Goal: Task Accomplishment & Management: Use online tool/utility

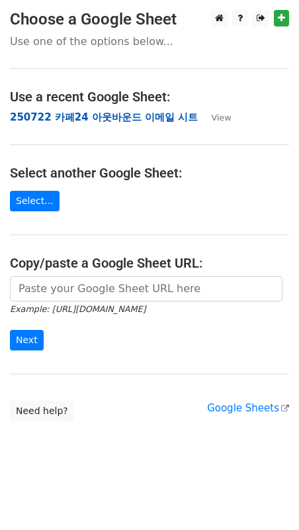
click at [70, 116] on strong "250722 카페24 아웃바운드 이메일 시트" at bounding box center [104, 117] width 188 height 12
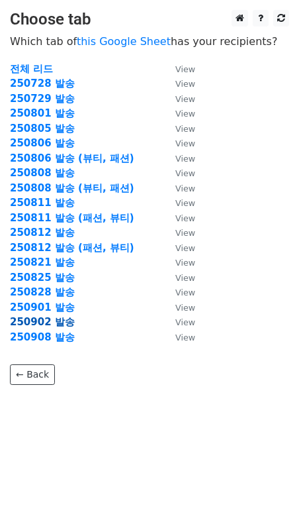
click at [41, 322] on strong "250902 발송" at bounding box center [42, 322] width 65 height 12
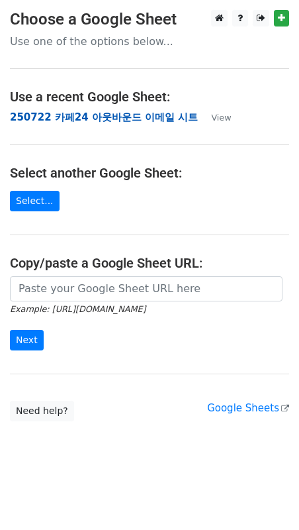
click at [132, 122] on strong "250722 카페24 아웃바운드 이메일 시트" at bounding box center [104, 117] width 188 height 12
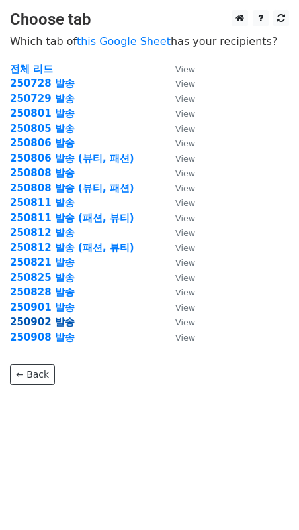
click at [51, 320] on strong "250902 발송" at bounding box center [42, 322] width 65 height 12
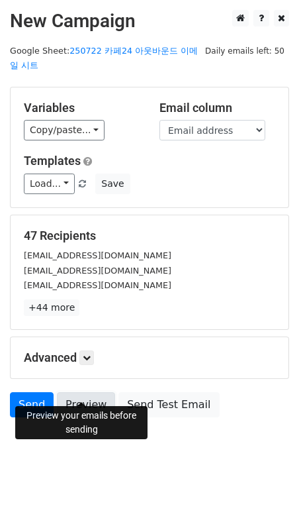
click at [78, 392] on link "Preview" at bounding box center [86, 404] width 58 height 25
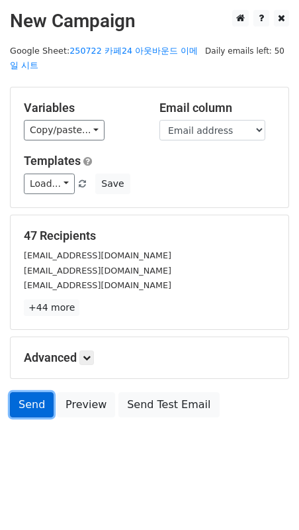
click at [30, 392] on link "Send" at bounding box center [32, 404] width 44 height 25
